Goal: Information Seeking & Learning: Learn about a topic

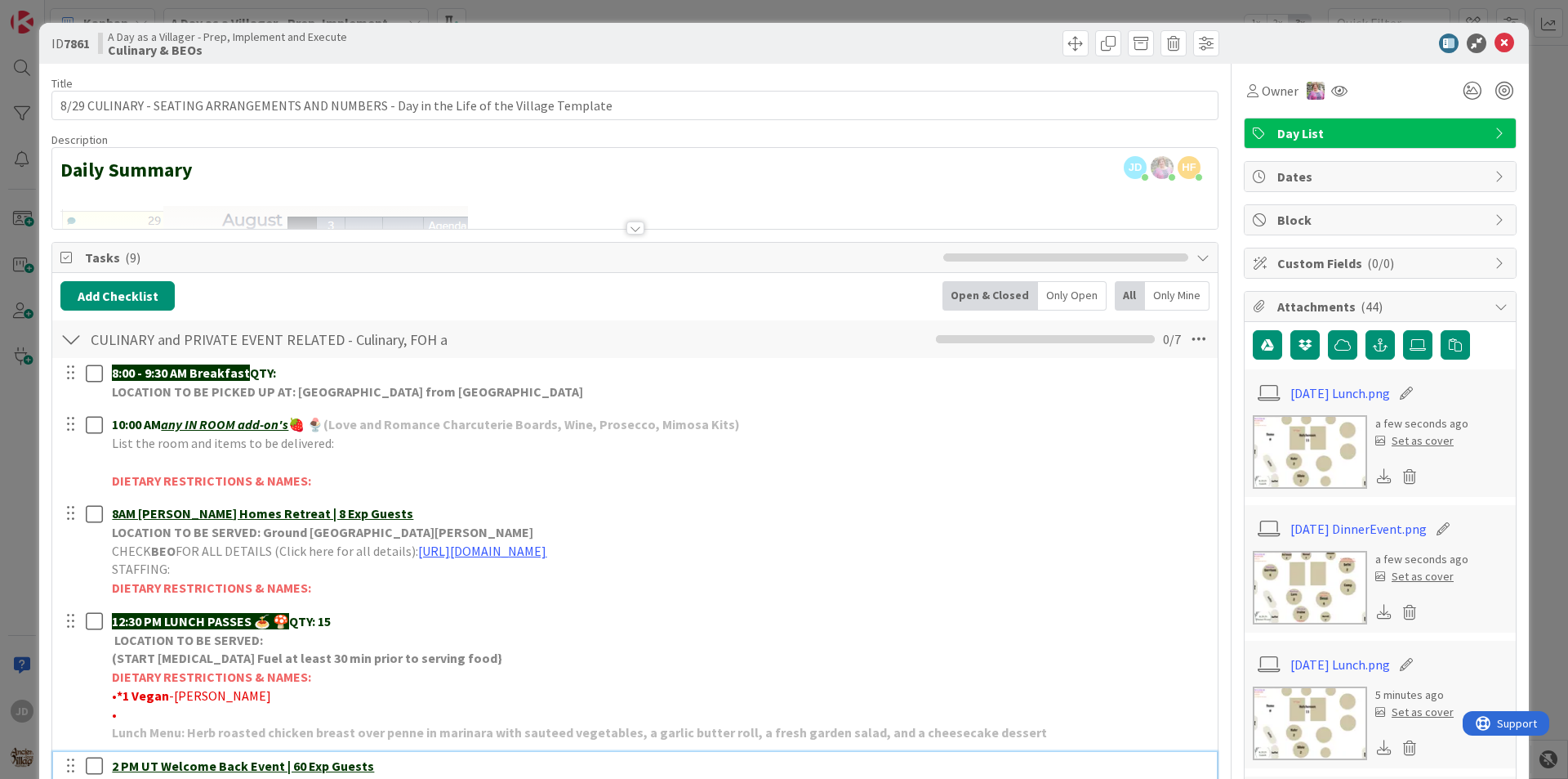
click at [1494, 47] on icon at bounding box center [1503, 43] width 19 height 19
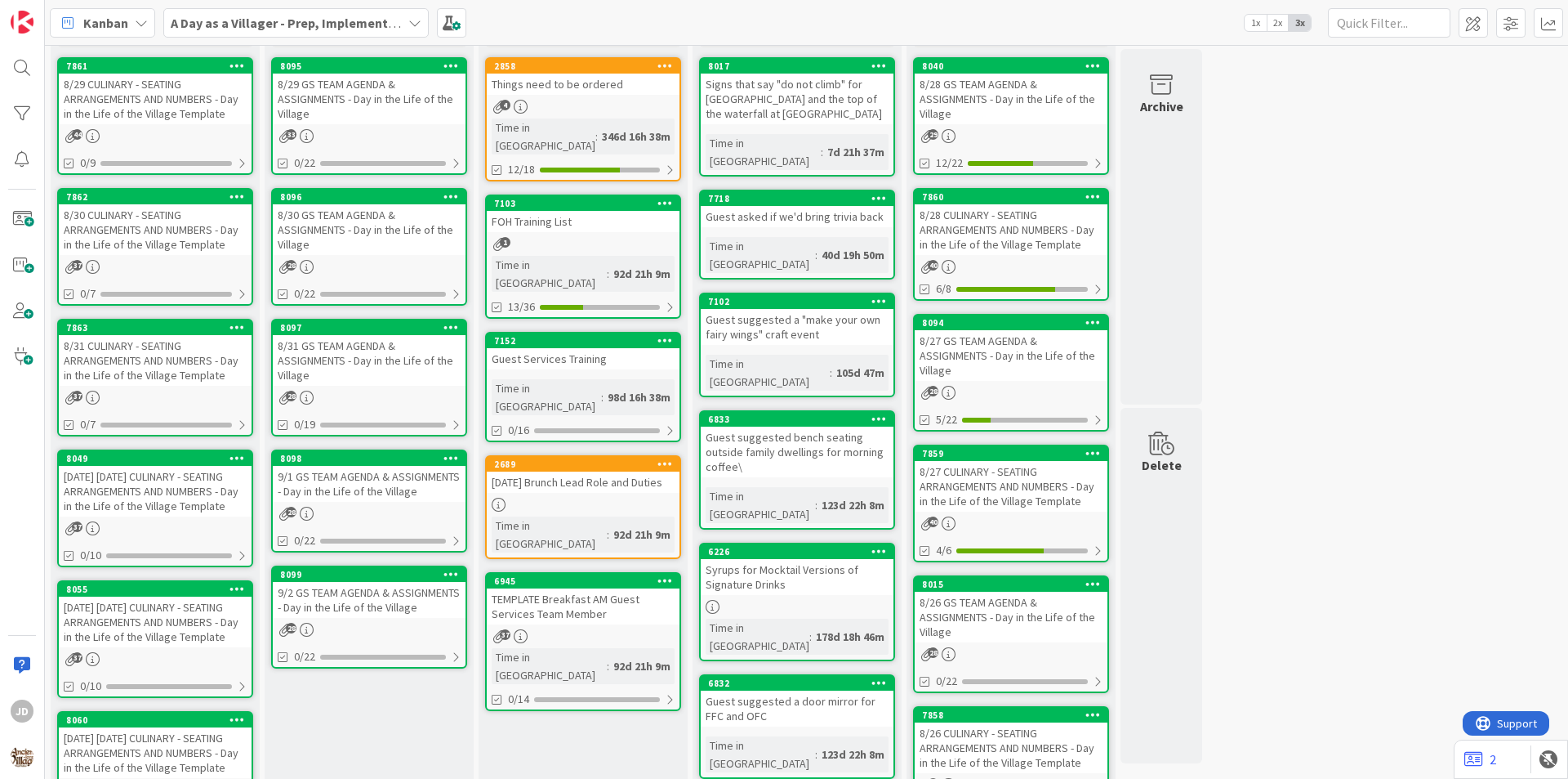
click at [164, 224] on div "8/30 CULINARY - SEATING ARRANGEMENTS AND NUMBERS - Day in the Life of the Villa…" at bounding box center [154, 229] width 193 height 50
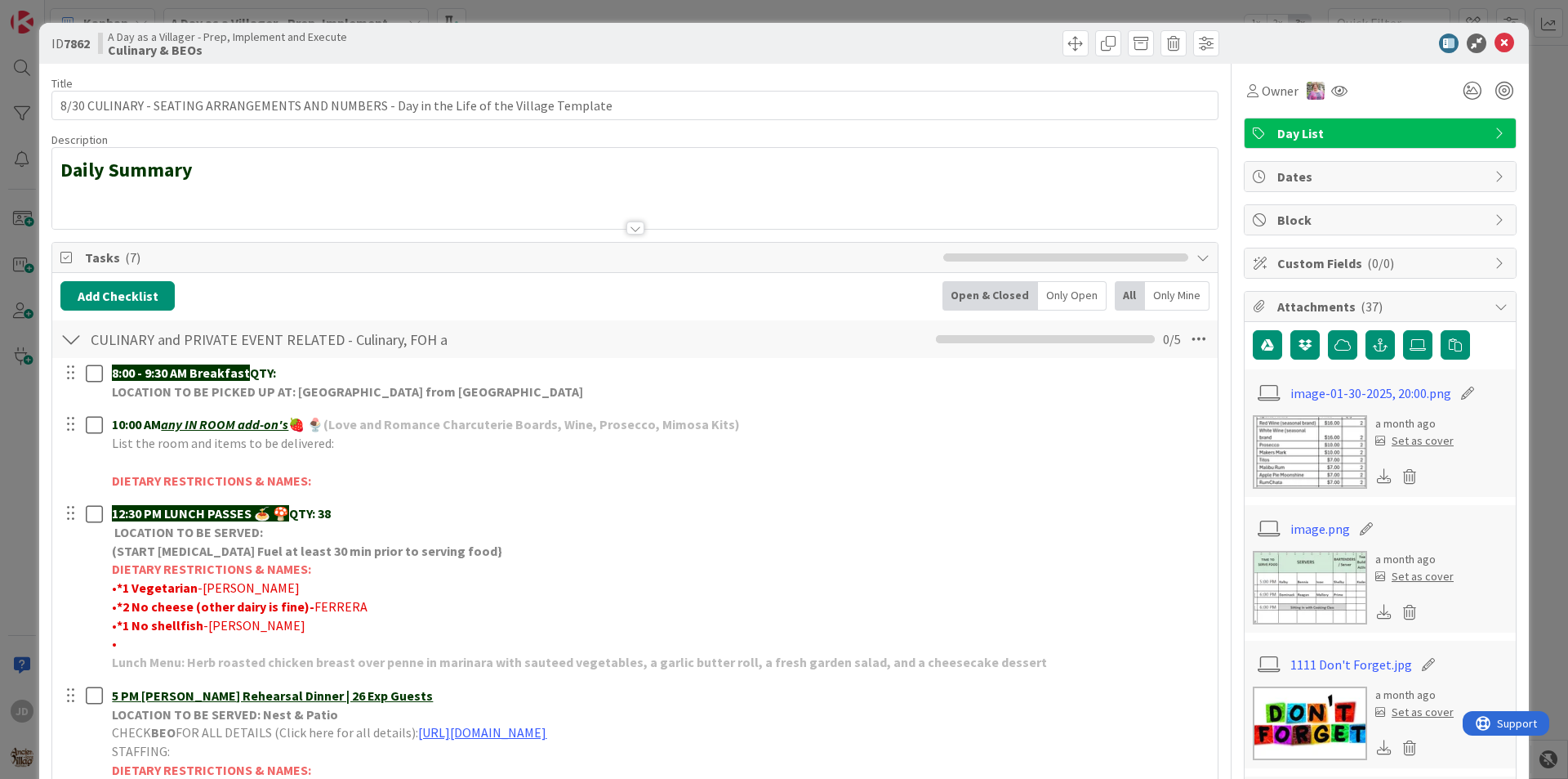
click at [1498, 47] on icon at bounding box center [1503, 43] width 19 height 19
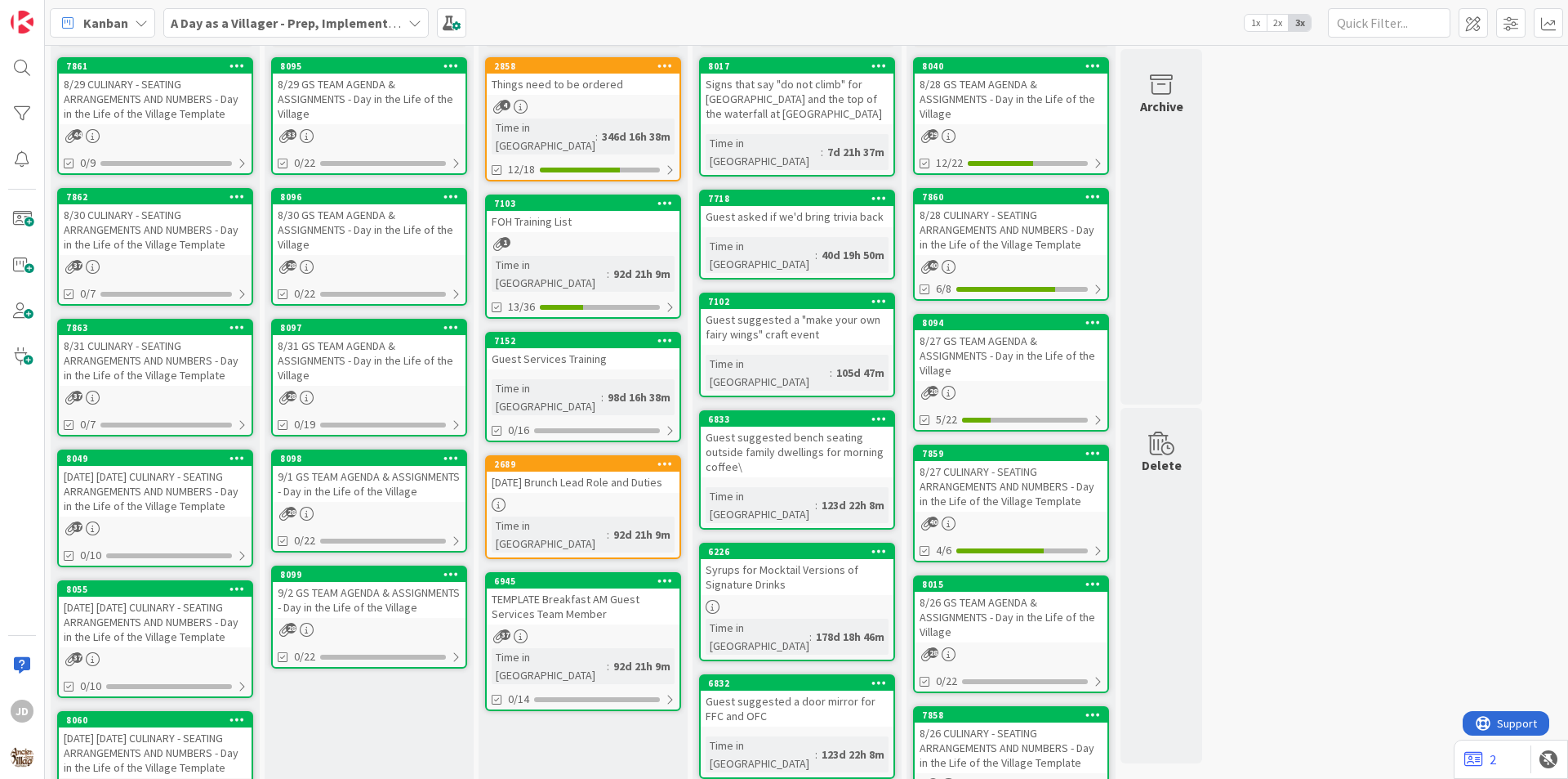
click at [127, 91] on div "8/29 CULINARY - SEATING ARRANGEMENTS AND NUMBERS - Day in the Life of the Villa…" at bounding box center [154, 99] width 193 height 50
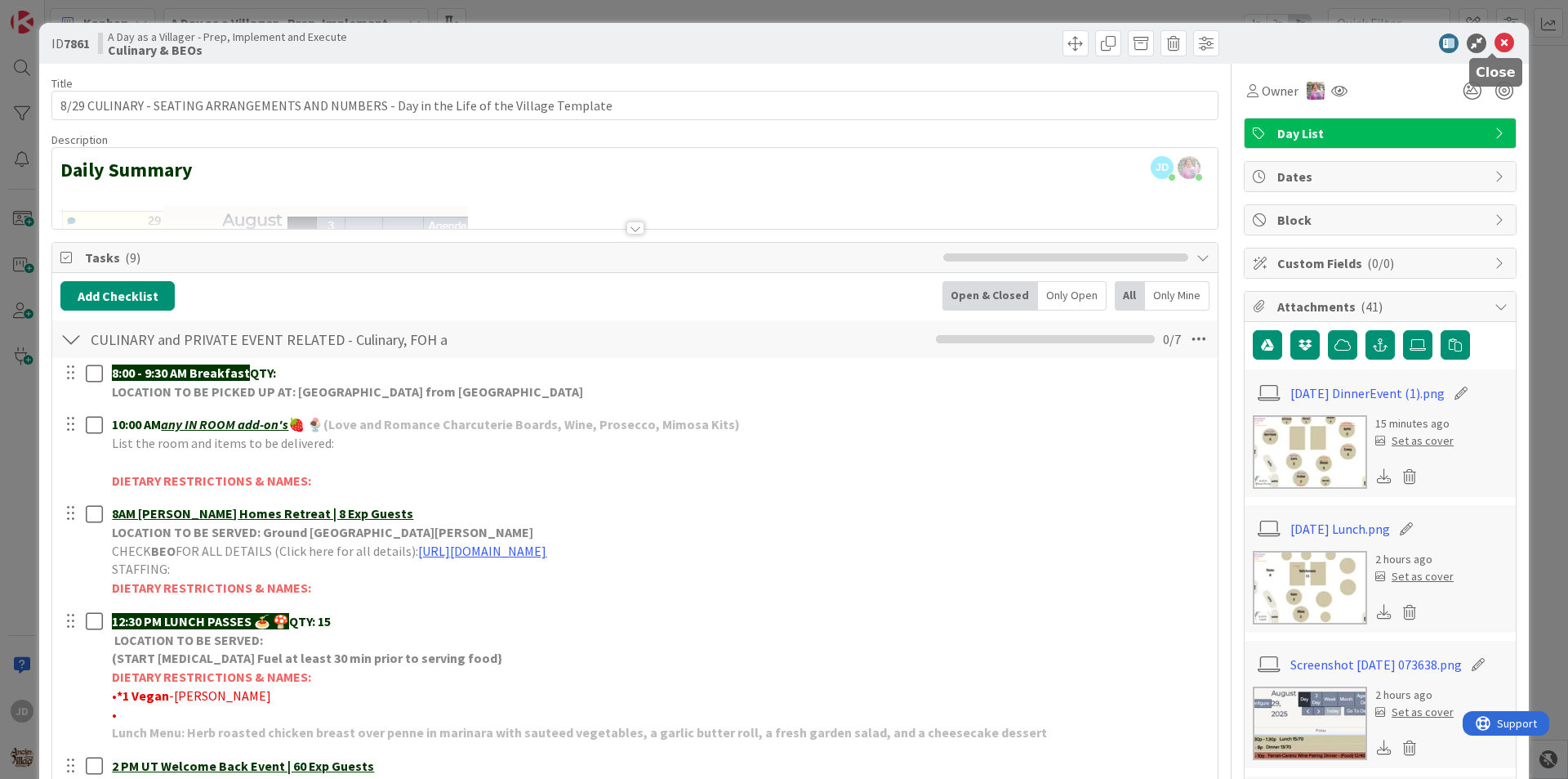
click at [1494, 43] on icon at bounding box center [1503, 43] width 19 height 19
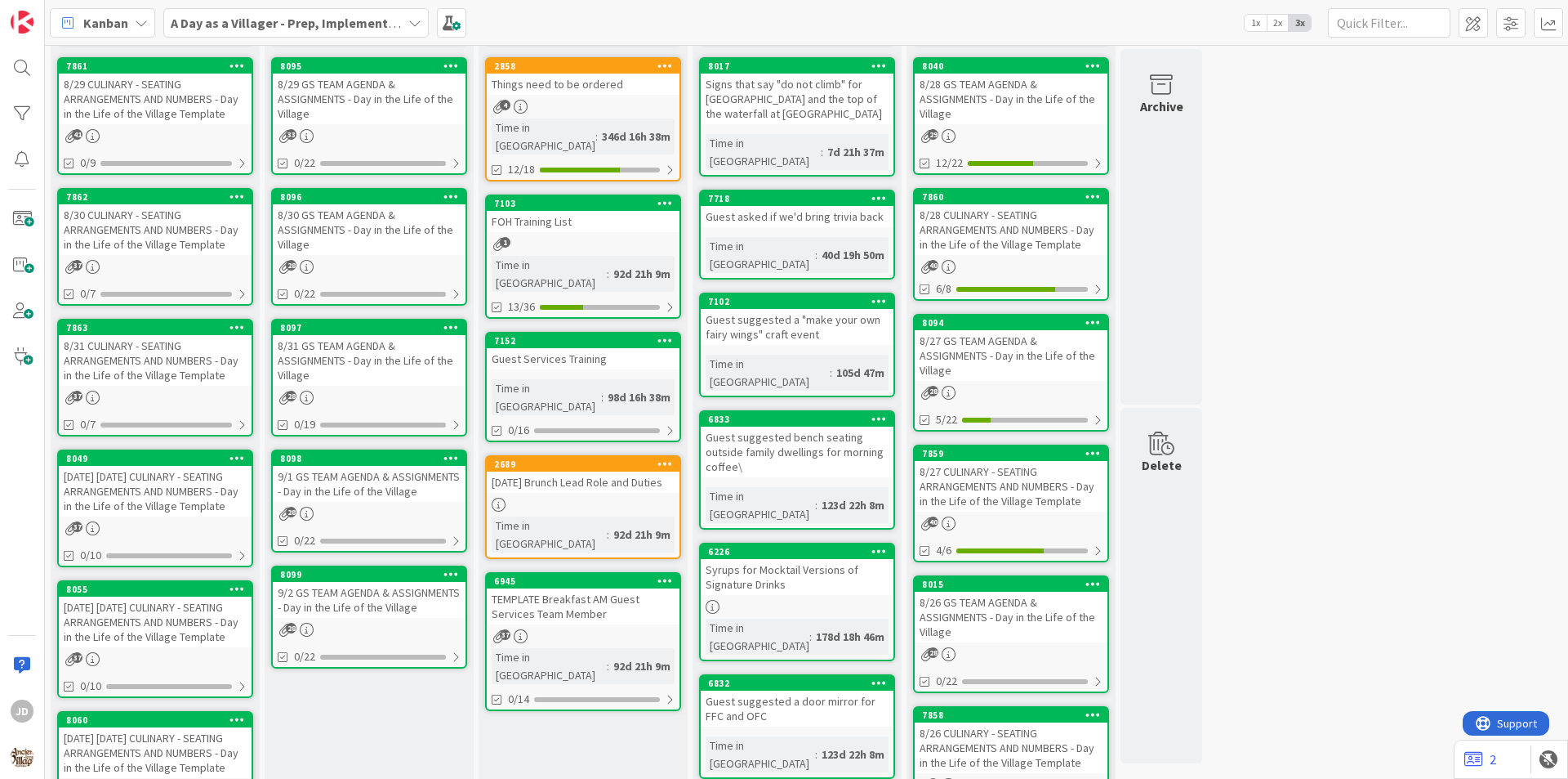
click at [374, 230] on div "8/30 GS TEAM AGENDA & ASSIGNMENTS - Day in the Life of the Village" at bounding box center [369, 229] width 193 height 50
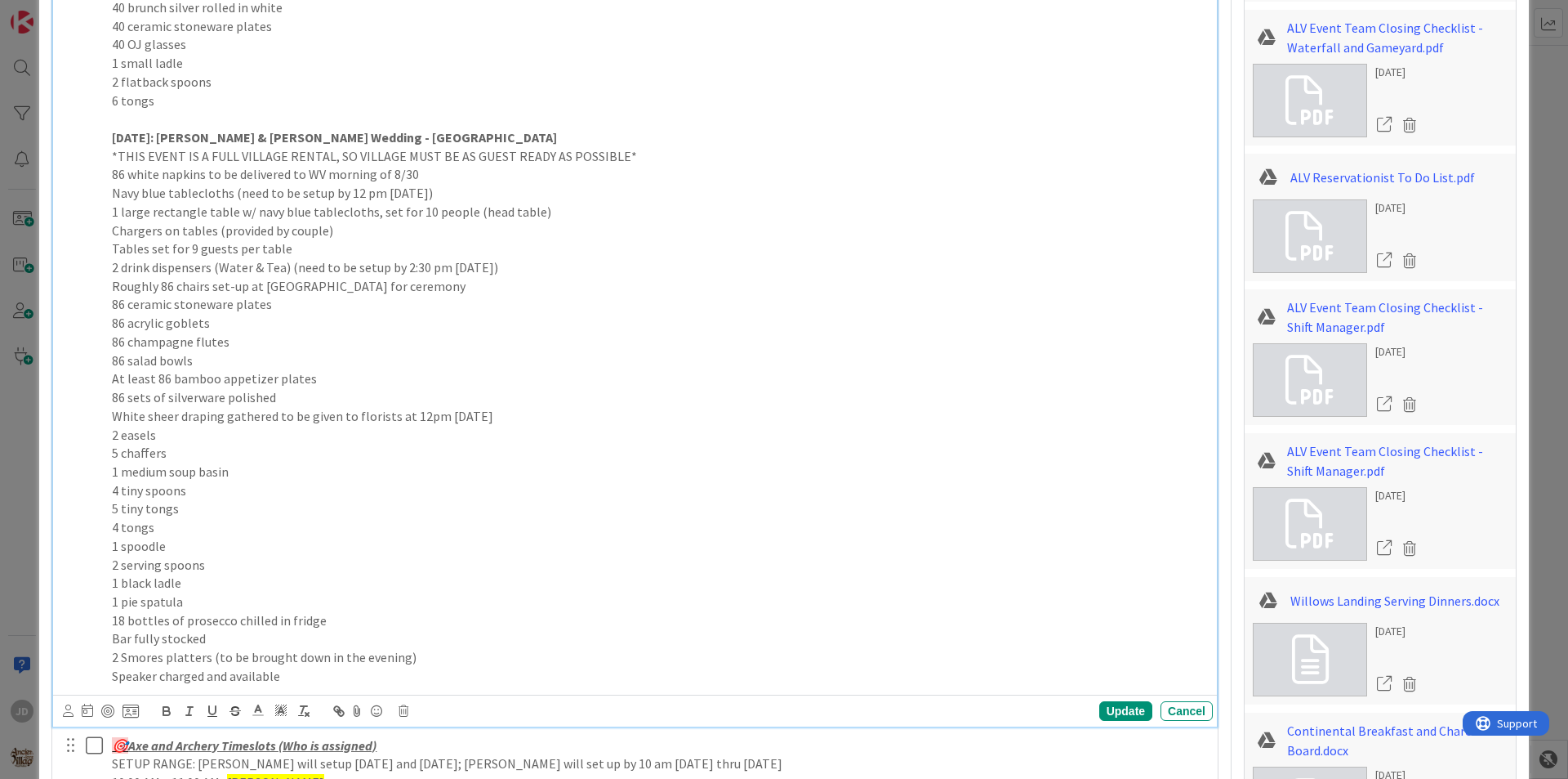
scroll to position [1879, 0]
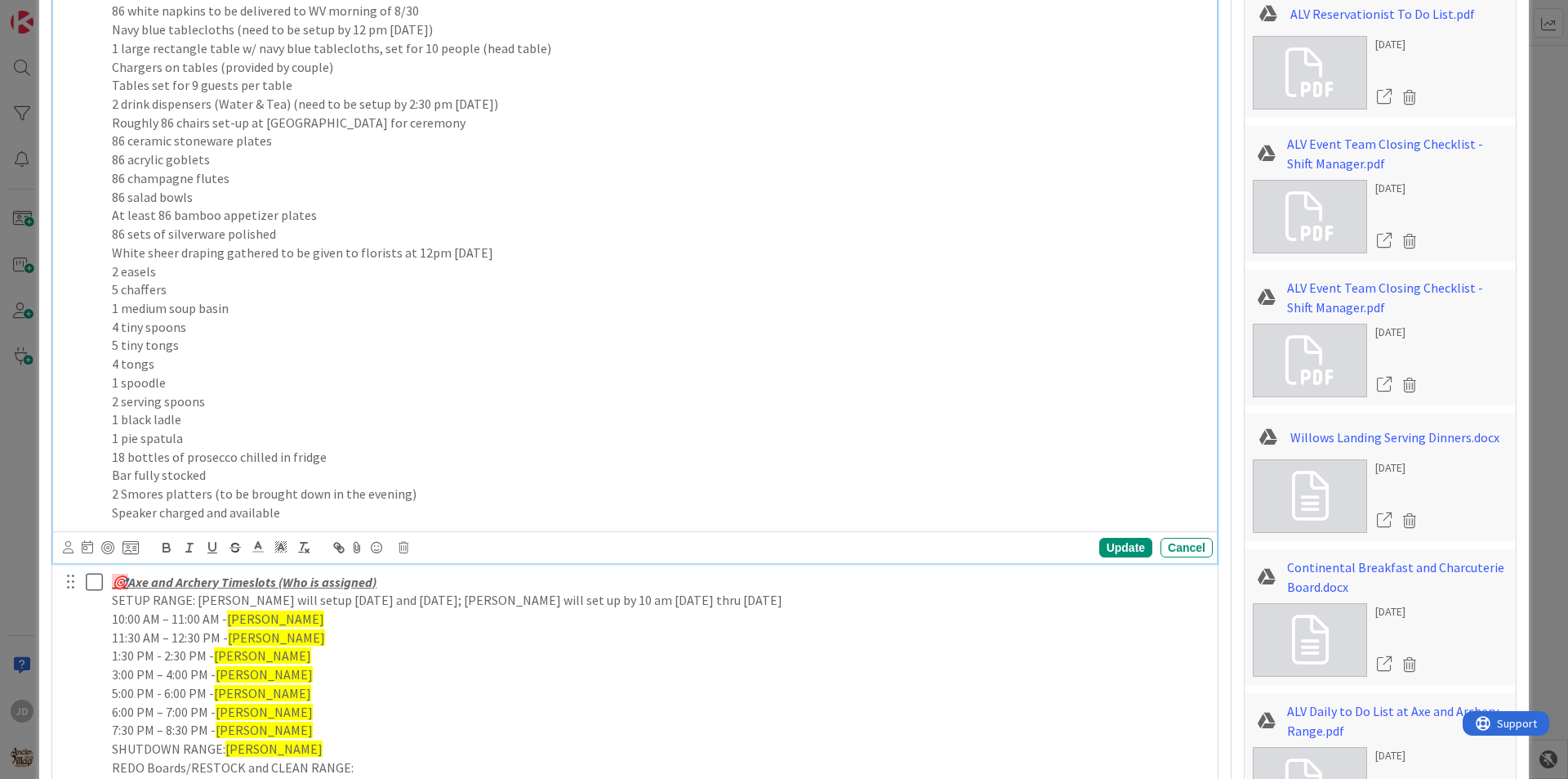
drag, startPoint x: 521, startPoint y: 267, endPoint x: 681, endPoint y: 220, distance: 166.8
click at [679, 220] on p "At least 86 bamboo appetizer plates" at bounding box center [659, 215] width 1094 height 19
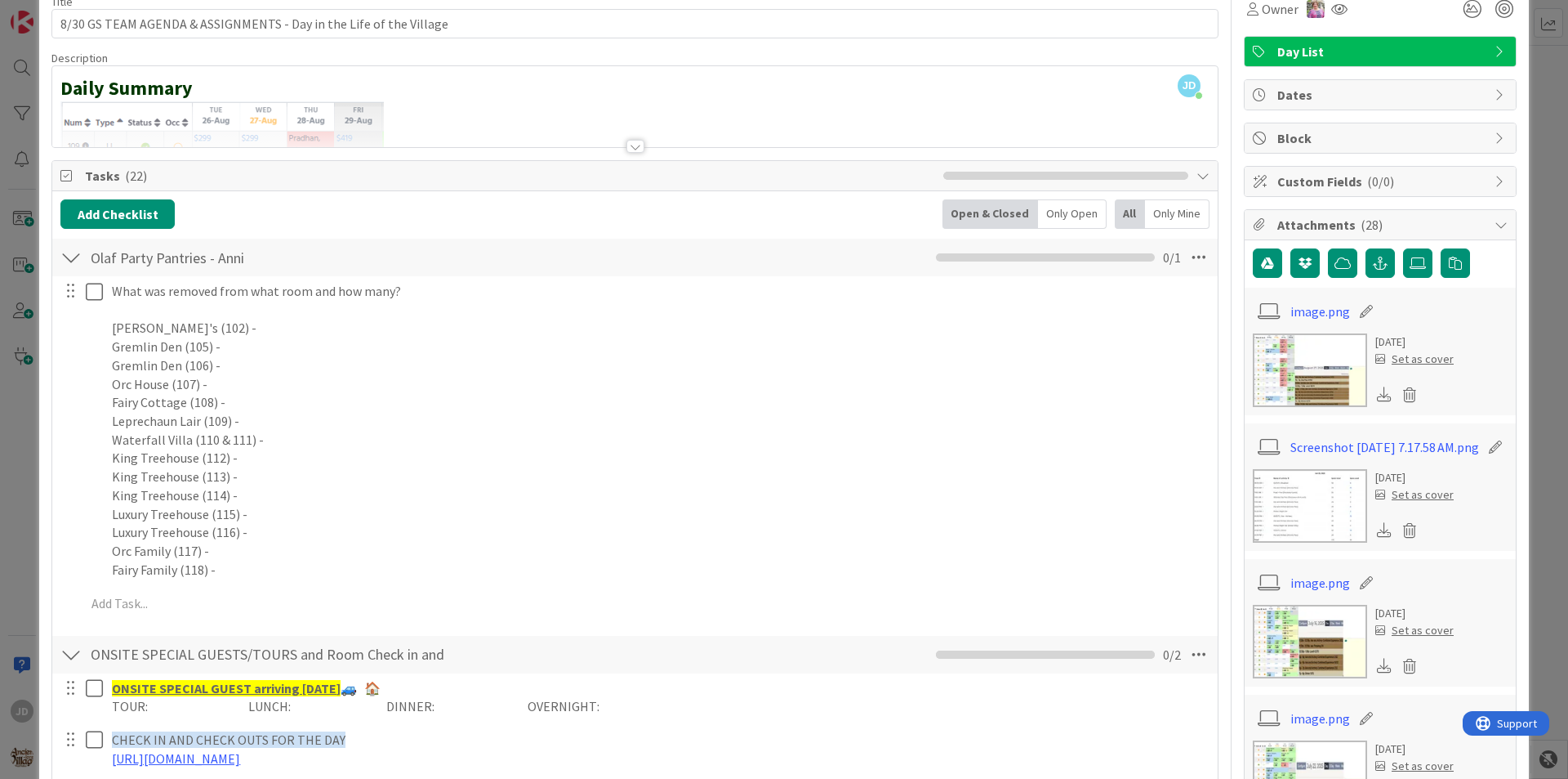
scroll to position [0, 0]
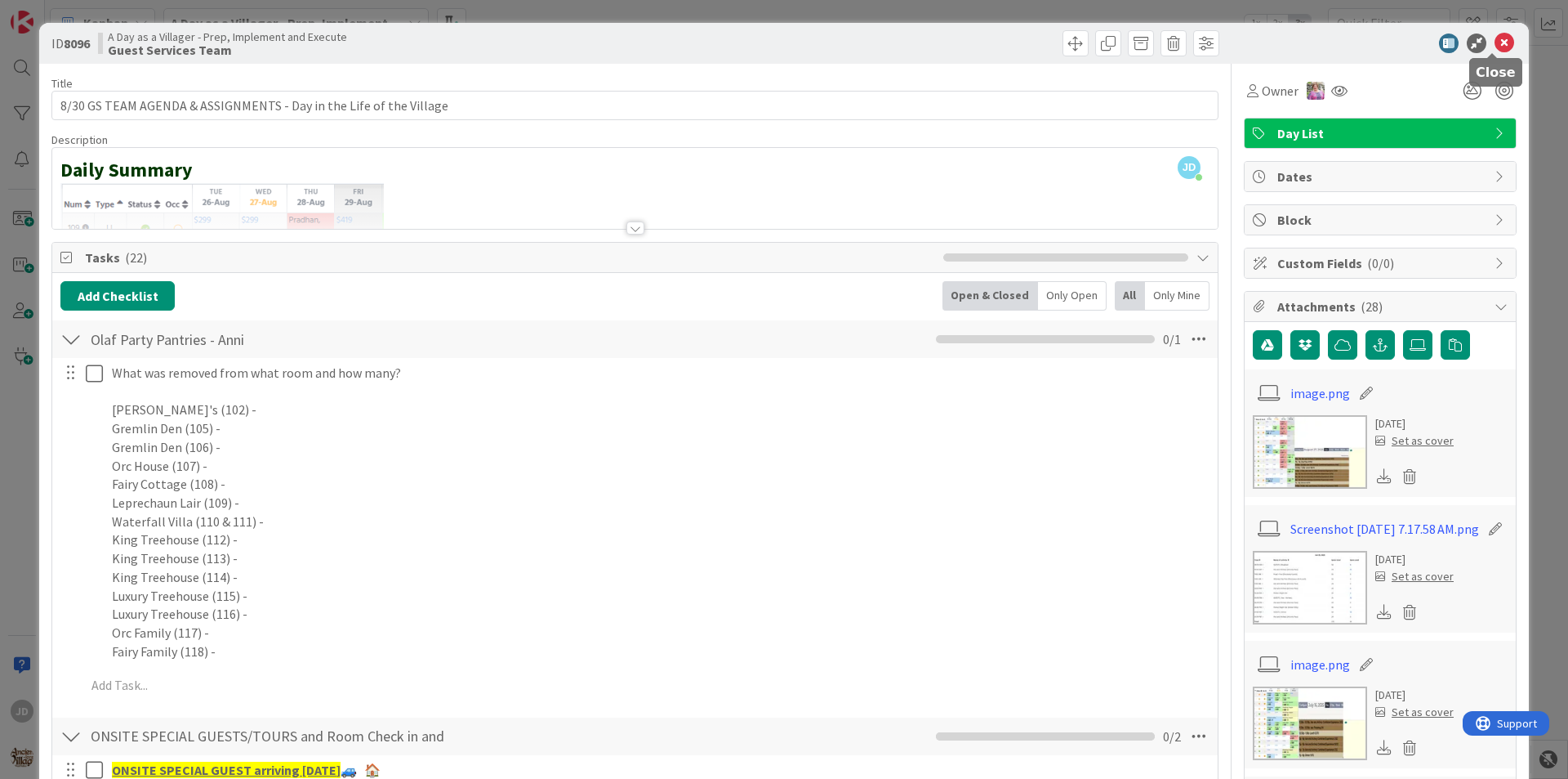
click at [1496, 46] on icon at bounding box center [1503, 43] width 19 height 19
